Goal: Transaction & Acquisition: Purchase product/service

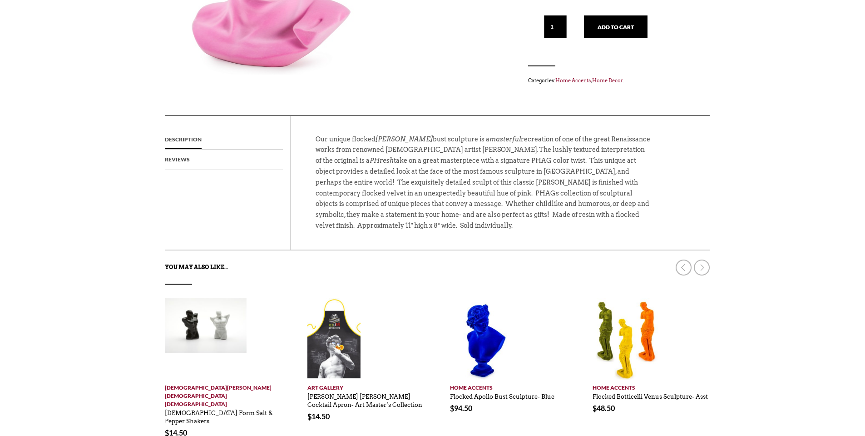
scroll to position [273, 0]
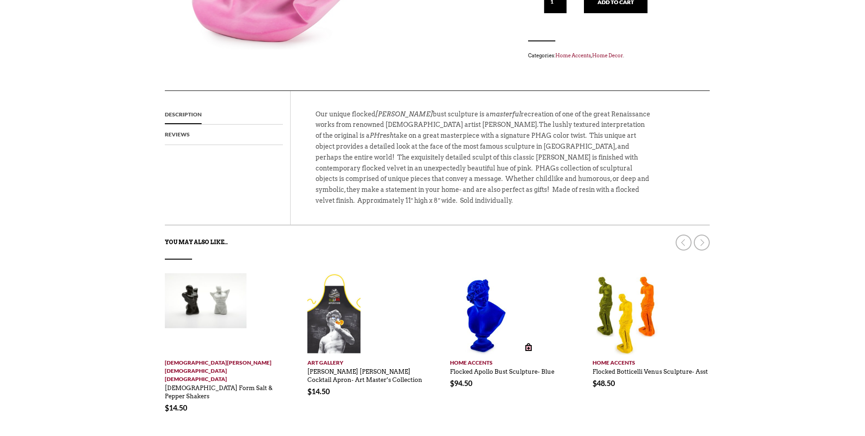
drag, startPoint x: 486, startPoint y: 298, endPoint x: 513, endPoint y: 303, distance: 27.3
click at [486, 298] on img at bounding box center [484, 314] width 68 height 82
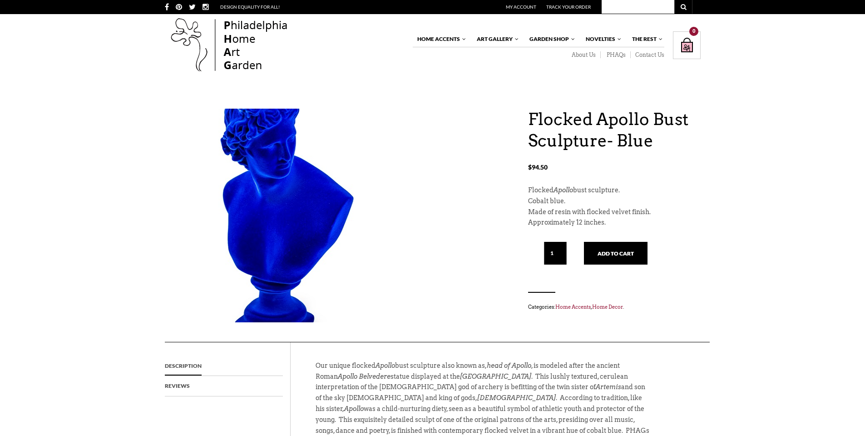
click at [264, 245] on img at bounding box center [281, 204] width 232 height 300
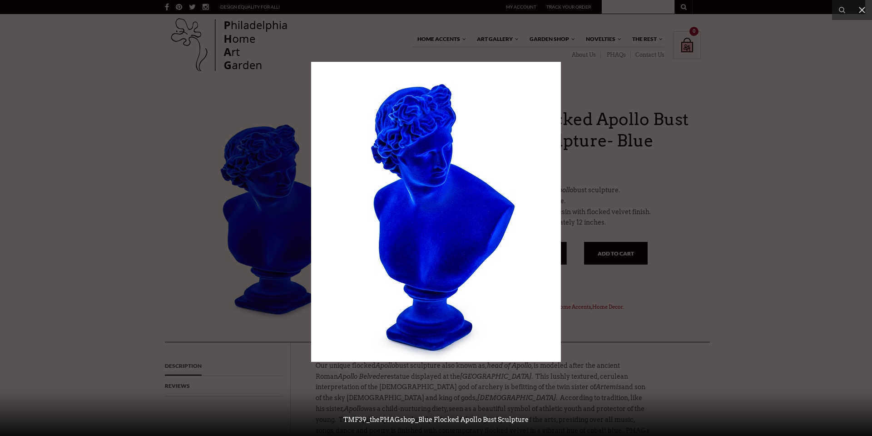
click at [677, 332] on div at bounding box center [436, 218] width 872 height 436
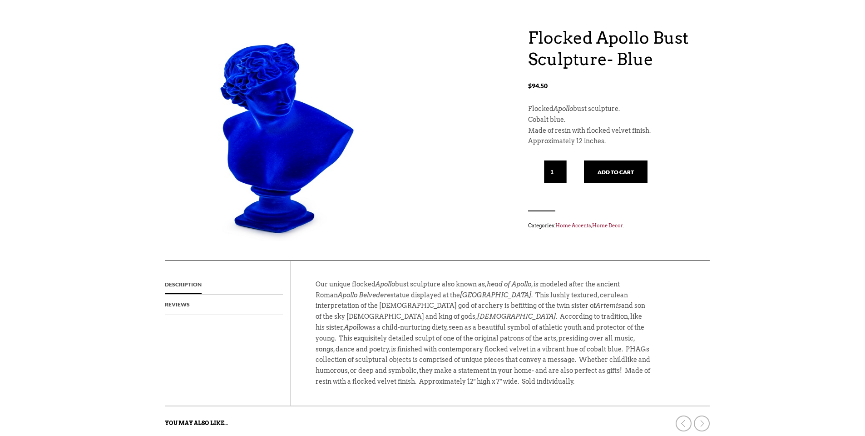
scroll to position [227, 0]
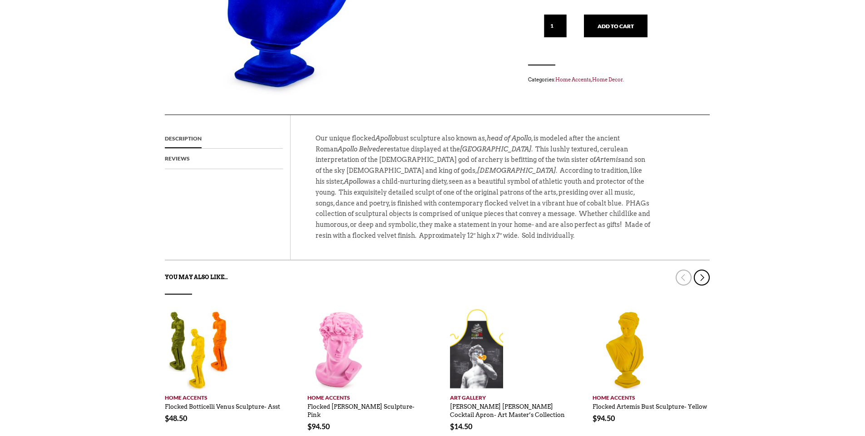
click at [702, 279] on link at bounding box center [702, 277] width 16 height 16
click at [704, 280] on link at bounding box center [702, 277] width 16 height 16
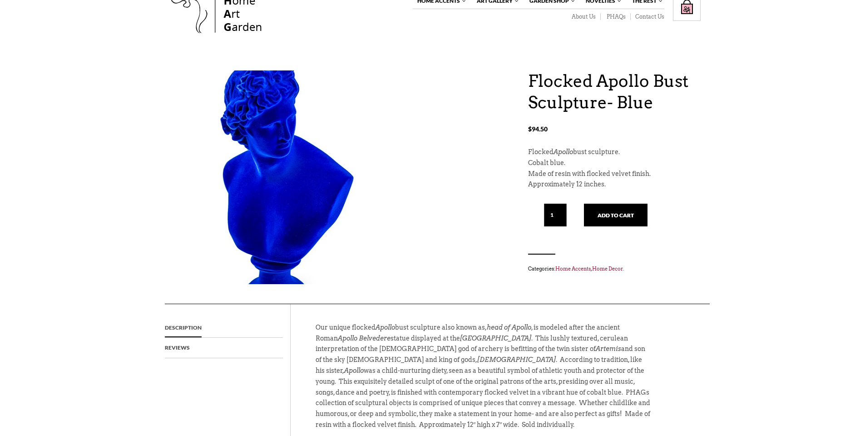
scroll to position [0, 0]
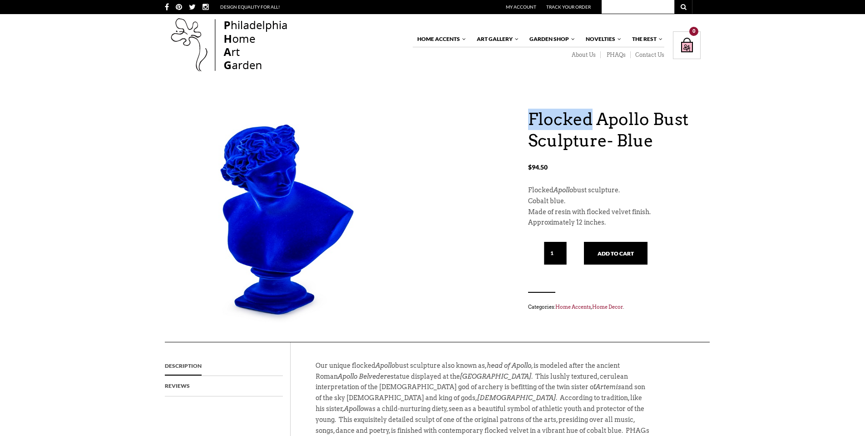
drag, startPoint x: 588, startPoint y: 119, endPoint x: 497, endPoint y: 120, distance: 91.3
click at [497, 120] on div "Flocked Apollo Bust Sculpture- Blue $ 94.50 Flocked Apollo Bust Sculpture- Blue…" at bounding box center [433, 225] width 536 height 233
copy h1 "Flocked"
